Goal: Complete application form

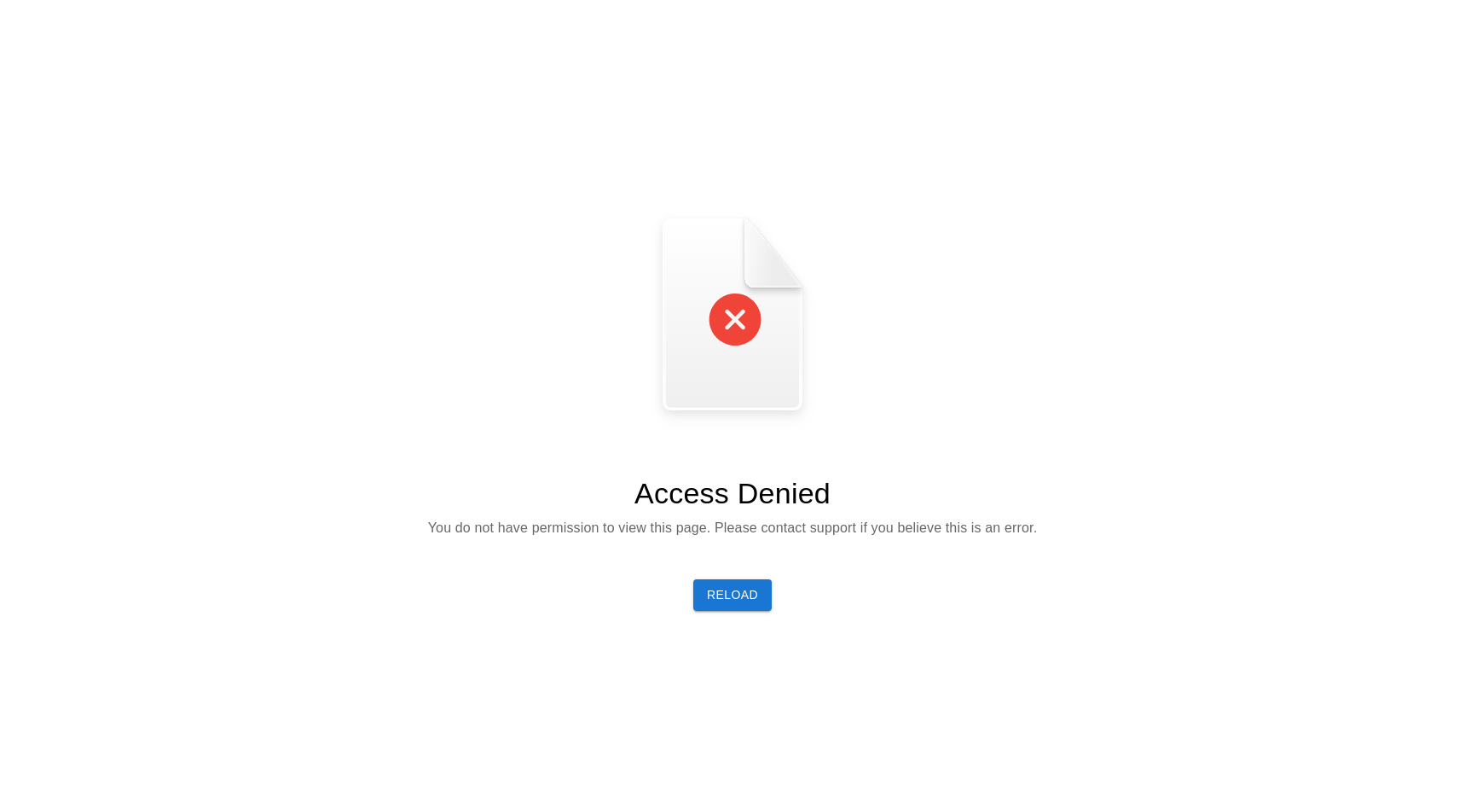
click at [725, 612] on main "Access Denied You do not have permission to view this page. Please contact supp…" at bounding box center [733, 411] width 1452 height 808
click at [745, 590] on button "Reload" at bounding box center [732, 595] width 78 height 32
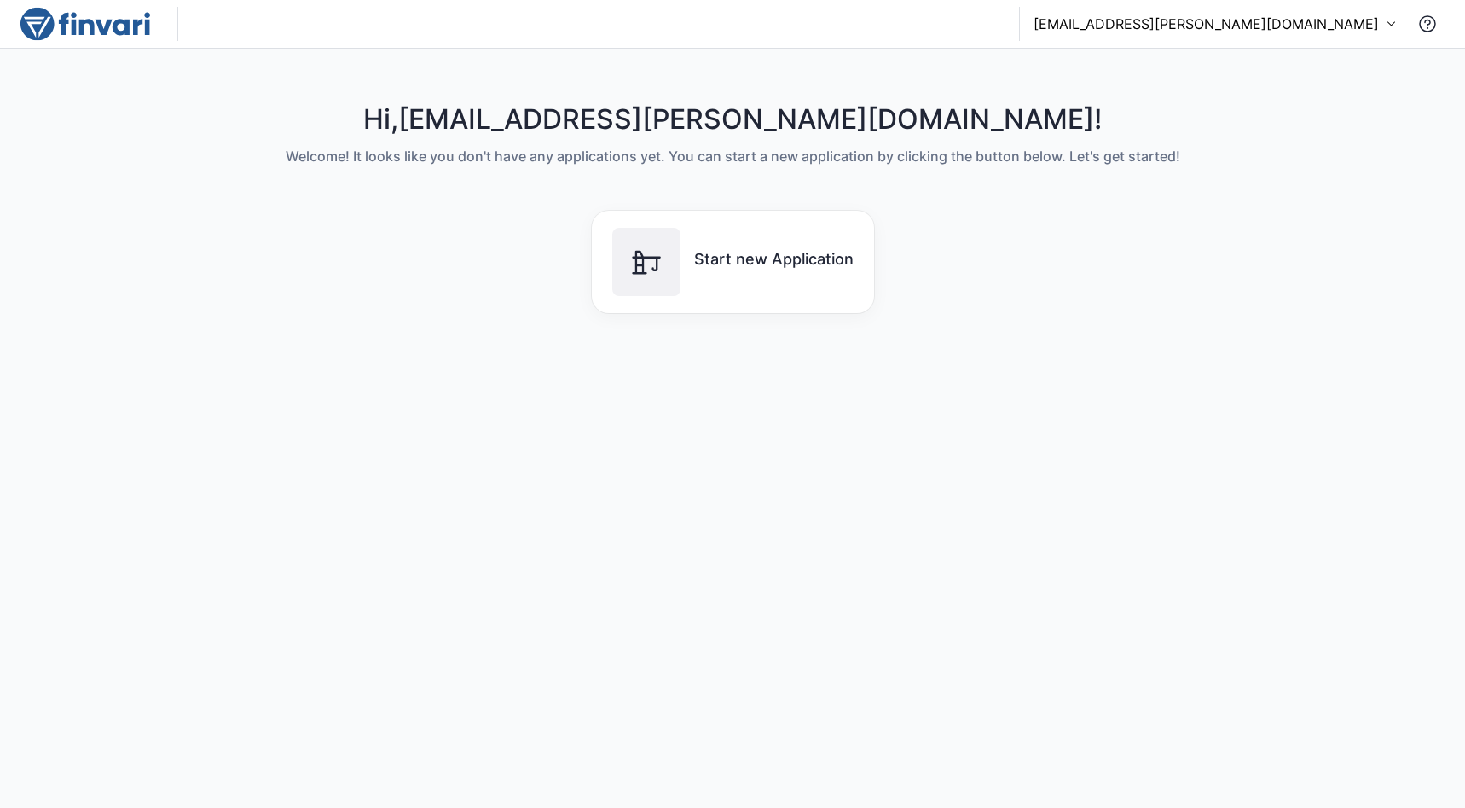
click at [1322, 26] on p "[EMAIL_ADDRESS][PERSON_NAME][DOMAIN_NAME]" at bounding box center [1206, 24] width 345 height 20
click at [1322, 26] on div at bounding box center [732, 404] width 1465 height 808
